Goal: Information Seeking & Learning: Learn about a topic

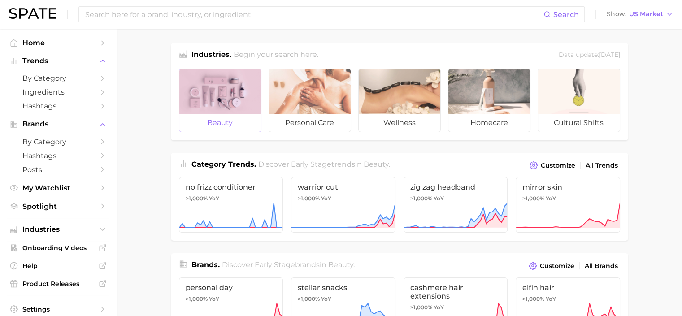
click at [223, 96] on div at bounding box center [220, 91] width 82 height 45
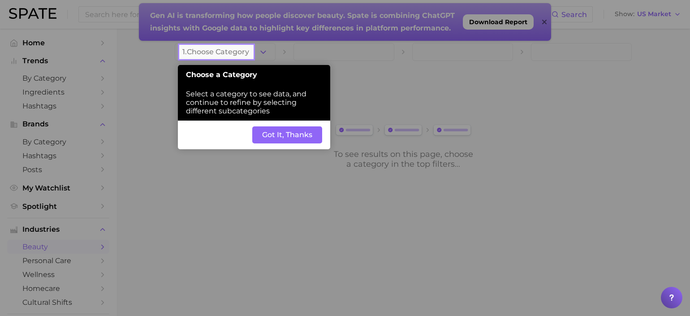
click at [295, 143] on button "Got It, Thanks" at bounding box center [287, 134] width 70 height 17
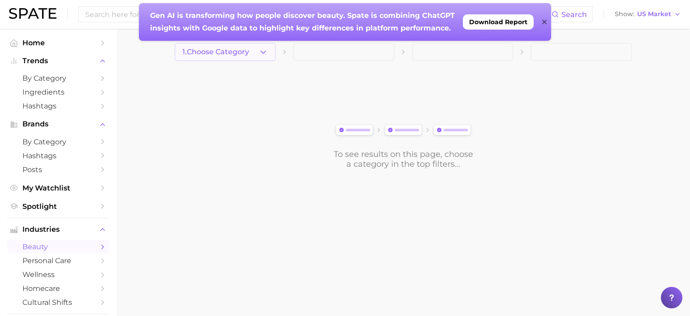
click at [264, 58] on button "1. Choose Category" at bounding box center [225, 52] width 101 height 18
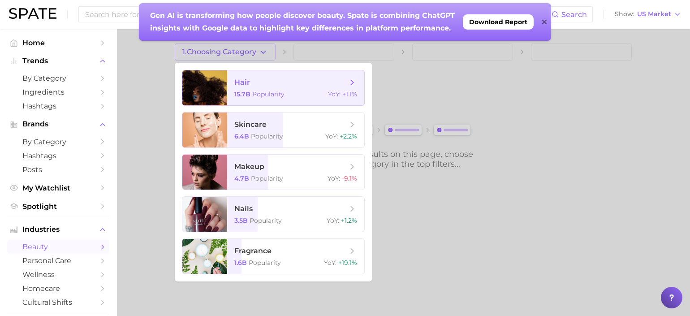
click at [275, 81] on span "hair" at bounding box center [290, 83] width 113 height 10
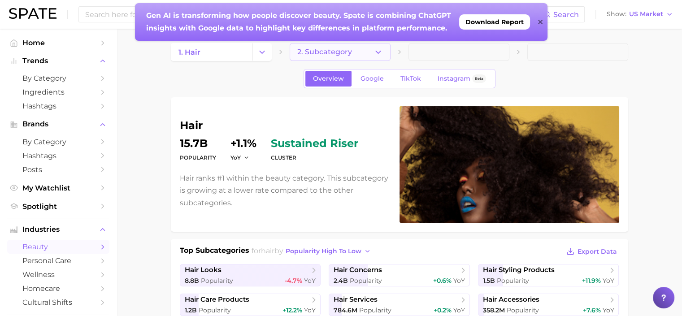
click at [378, 47] on button "2. Subcategory" at bounding box center [340, 52] width 101 height 18
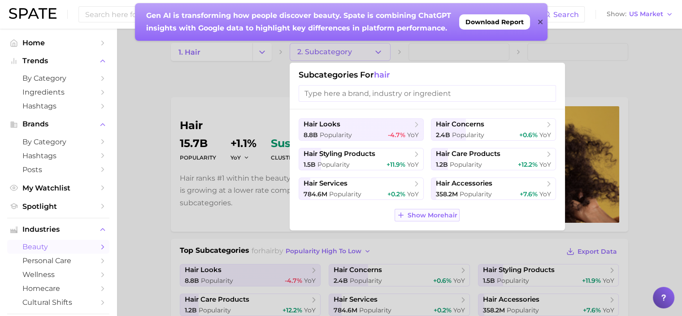
click at [426, 217] on span "Show More hair" at bounding box center [433, 216] width 50 height 8
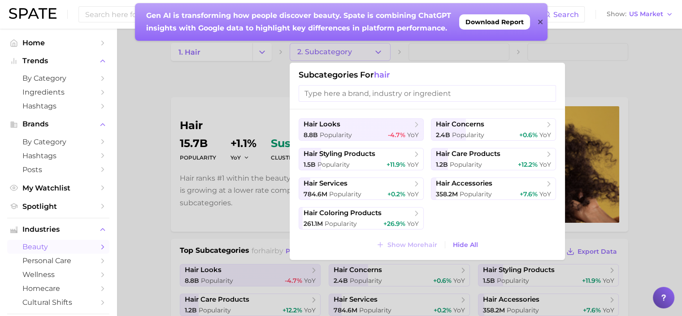
click at [592, 86] on div at bounding box center [341, 158] width 682 height 316
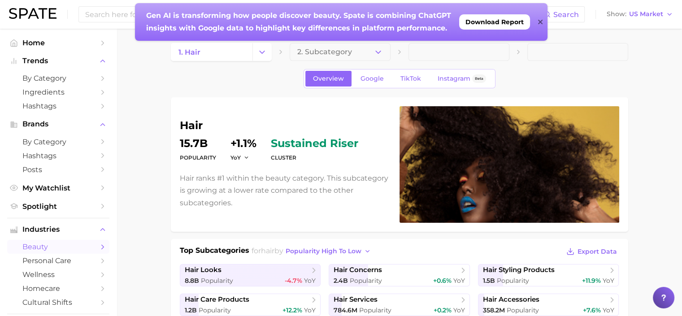
click at [540, 24] on icon at bounding box center [540, 21] width 4 height 7
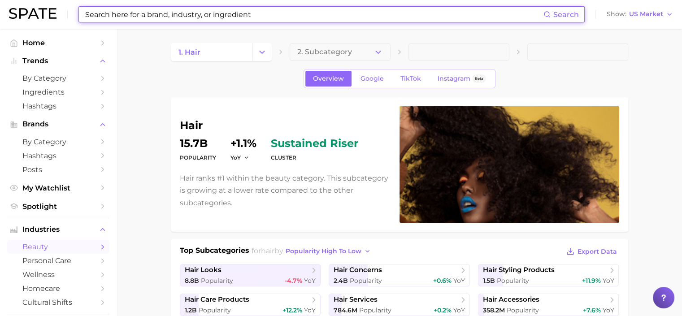
click at [405, 18] on input at bounding box center [313, 14] width 459 height 15
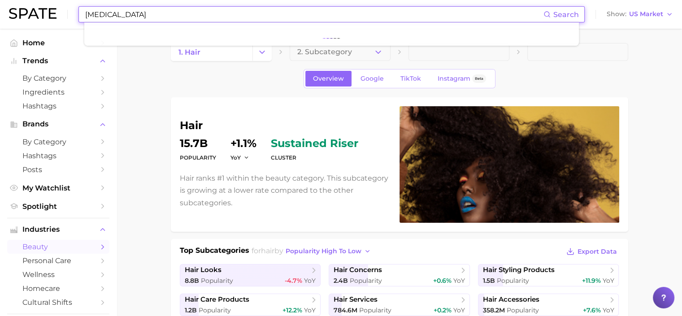
type input "[MEDICAL_DATA]"
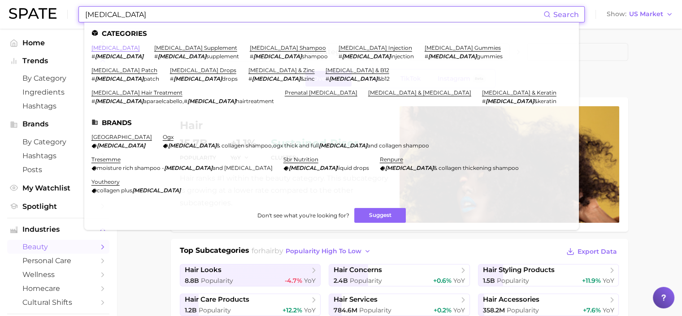
click at [95, 47] on link "[MEDICAL_DATA]" at bounding box center [115, 47] width 48 height 7
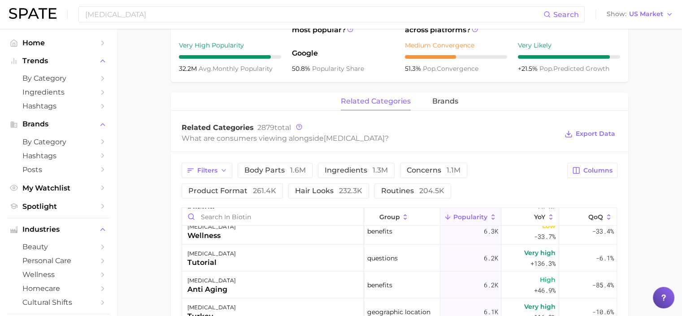
scroll to position [355, 0]
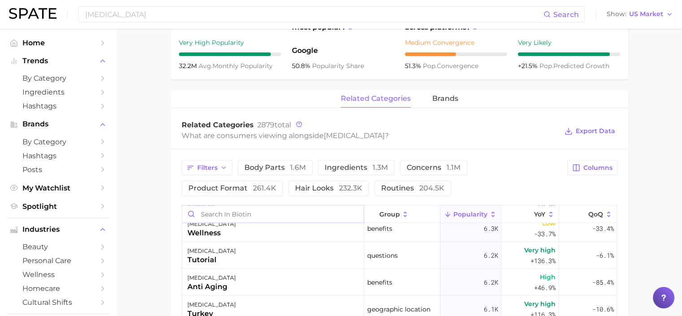
click at [294, 215] on input "Search in biotin" at bounding box center [273, 213] width 182 height 17
type input "eyelash"
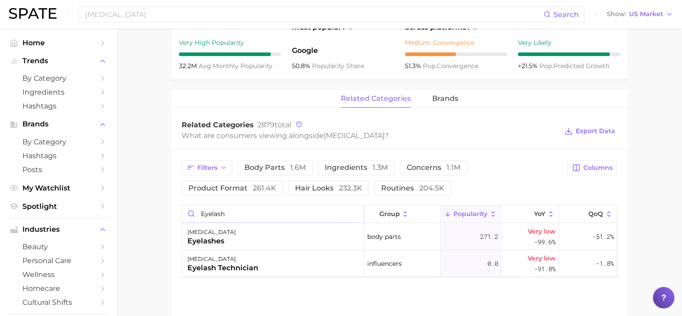
click at [354, 213] on input "eyelash" at bounding box center [273, 213] width 182 height 17
